Goal: Task Accomplishment & Management: Manage account settings

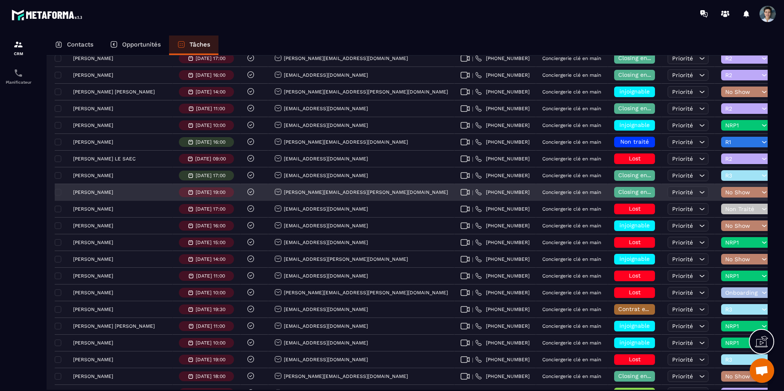
scroll to position [818, 0]
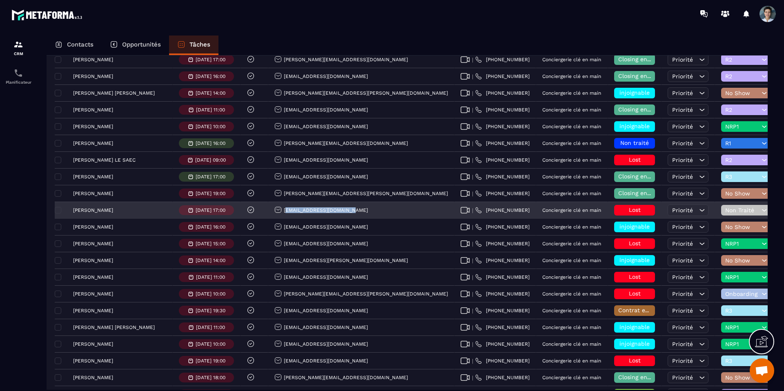
drag, startPoint x: 308, startPoint y: 211, endPoint x: 258, endPoint y: 212, distance: 50.7
click at [268, 212] on div "[EMAIL_ADDRESS][DOMAIN_NAME]" at bounding box center [361, 211] width 186 height 16
click at [324, 207] on div "[EMAIL_ADDRESS][DOMAIN_NAME]" at bounding box center [361, 211] width 186 height 16
drag, startPoint x: 325, startPoint y: 208, endPoint x: 250, endPoint y: 211, distance: 75.6
click at [268, 211] on div "[EMAIL_ADDRESS][DOMAIN_NAME]" at bounding box center [361, 211] width 186 height 16
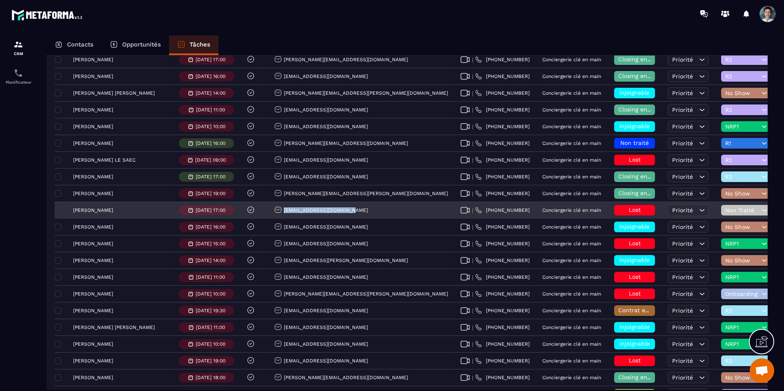
copy p "[EMAIL_ADDRESS][DOMAIN_NAME]"
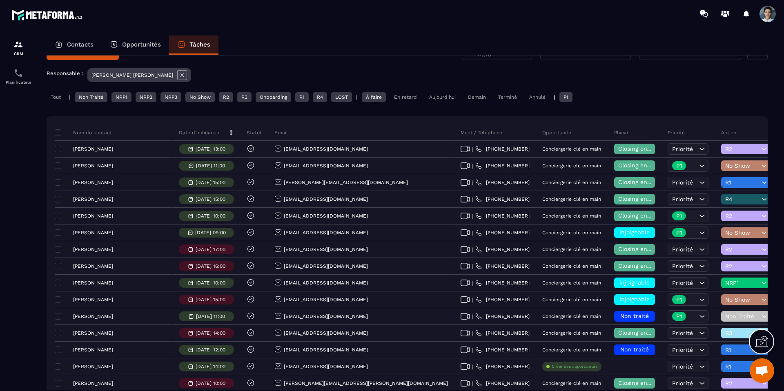
scroll to position [0, 0]
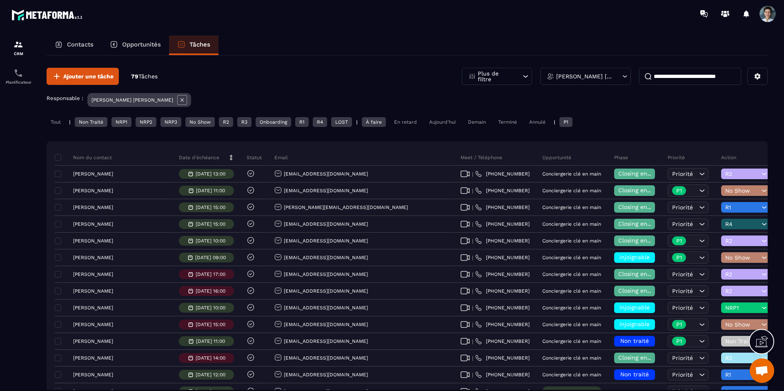
click at [670, 78] on input at bounding box center [690, 76] width 102 height 17
paste input "**********"
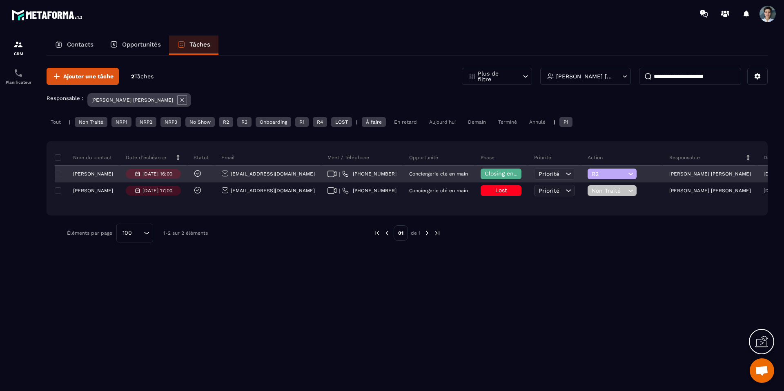
type input "**********"
click at [485, 172] on span "Closing en cours" at bounding box center [508, 173] width 47 height 7
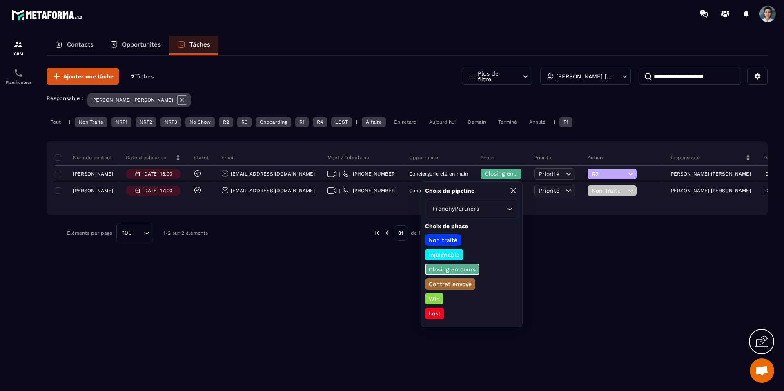
click at [435, 315] on p "Lost" at bounding box center [435, 314] width 14 height 8
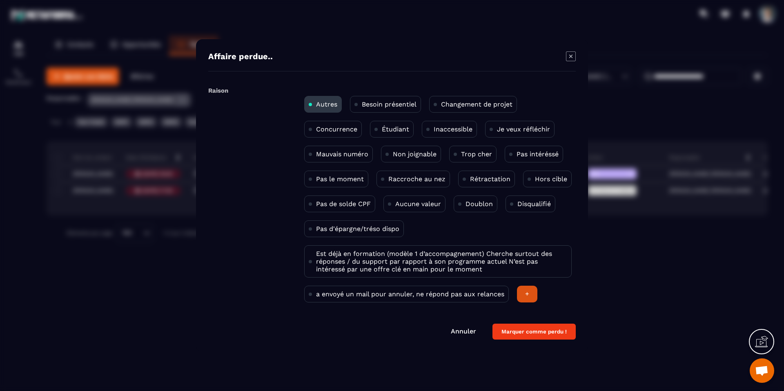
click at [478, 178] on p "Rétractation" at bounding box center [490, 179] width 40 height 8
click at [542, 335] on button "Marquer comme perdu !" at bounding box center [534, 332] width 83 height 16
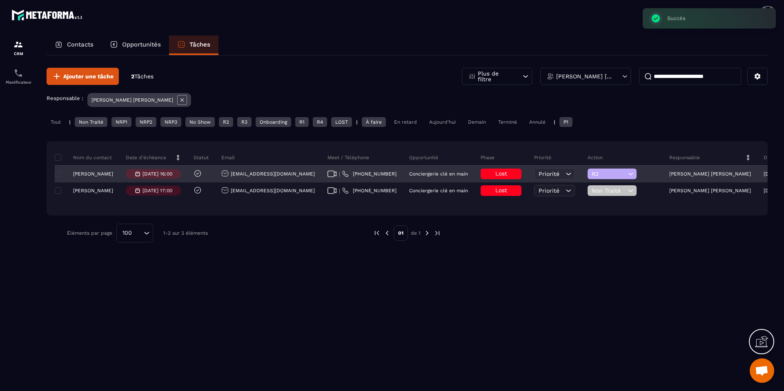
click at [107, 173] on p "[PERSON_NAME]" at bounding box center [93, 174] width 40 height 6
